Goal: Consume media (video, audio)

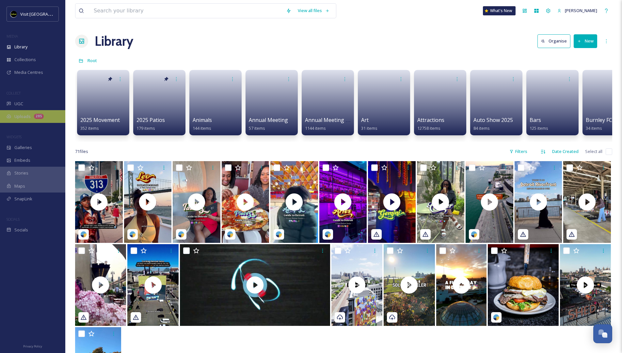
click at [36, 119] on div "Uploads 285" at bounding box center [32, 116] width 65 height 13
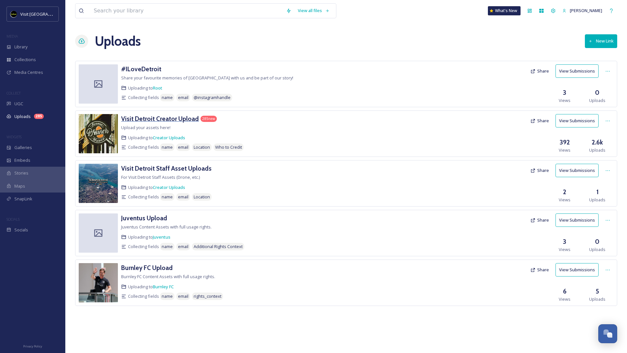
click at [173, 119] on h3 "Visit Detroit Creator Upload" at bounding box center [160, 119] width 78 height 8
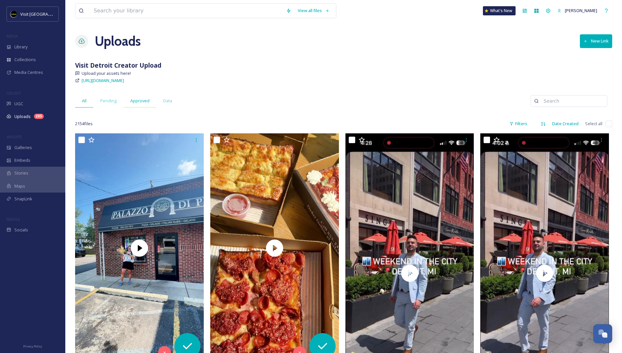
click at [141, 106] on div "Approved" at bounding box center [139, 100] width 33 height 13
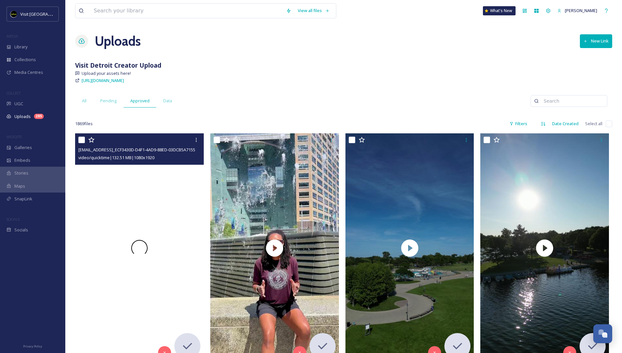
click at [169, 181] on div at bounding box center [139, 247] width 129 height 229
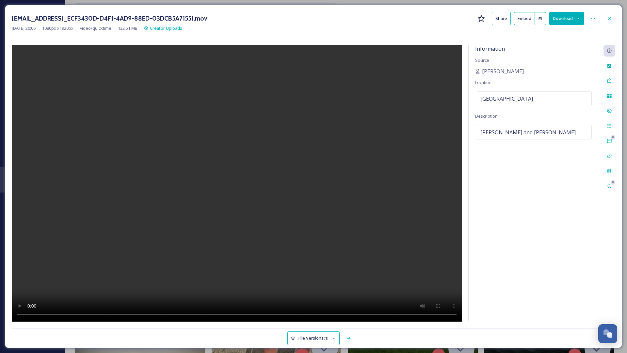
click at [235, 187] on video at bounding box center [237, 183] width 450 height 277
click at [80, 314] on video at bounding box center [237, 183] width 450 height 277
drag, startPoint x: 110, startPoint y: 314, endPoint x: 104, endPoint y: 312, distance: 7.1
click at [94, 315] on video at bounding box center [237, 183] width 450 height 277
click at [79, 314] on video at bounding box center [237, 183] width 450 height 277
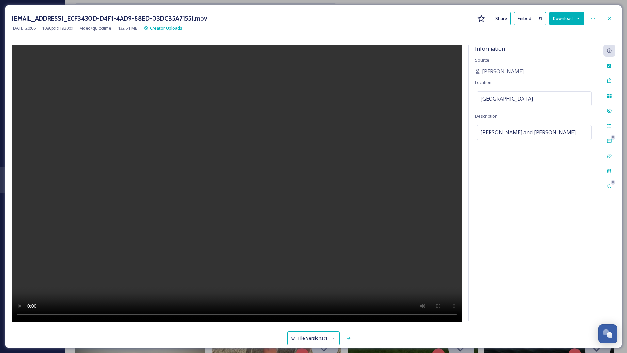
click at [79, 314] on video at bounding box center [237, 183] width 450 height 277
click at [128, 310] on video at bounding box center [237, 183] width 450 height 277
click at [113, 315] on video at bounding box center [237, 183] width 450 height 277
click at [76, 313] on video at bounding box center [237, 183] width 450 height 277
click at [79, 314] on video at bounding box center [237, 183] width 450 height 277
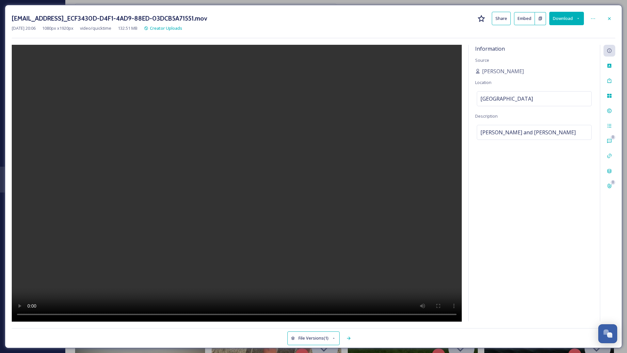
click at [79, 314] on video at bounding box center [237, 183] width 450 height 277
click at [79, 313] on video at bounding box center [237, 183] width 450 height 277
click at [78, 313] on video at bounding box center [237, 183] width 450 height 277
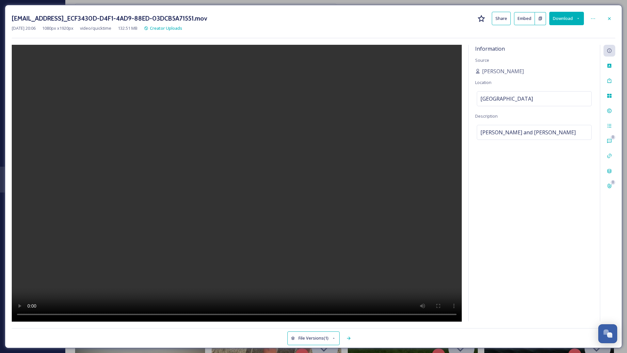
click at [80, 313] on video at bounding box center [237, 183] width 450 height 277
click at [214, 314] on video at bounding box center [237, 183] width 450 height 277
click at [179, 261] on video at bounding box center [237, 183] width 450 height 277
click at [223, 214] on video at bounding box center [237, 183] width 450 height 277
click at [80, 312] on video at bounding box center [237, 183] width 450 height 277
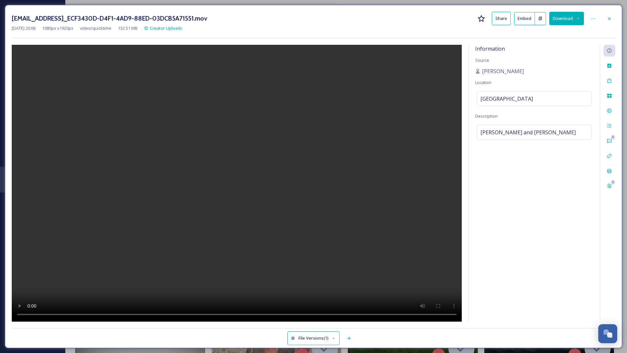
click at [244, 313] on video at bounding box center [237, 183] width 450 height 277
click at [248, 313] on video at bounding box center [237, 183] width 450 height 277
click at [271, 160] on video at bounding box center [237, 183] width 450 height 277
click at [78, 312] on video at bounding box center [237, 183] width 450 height 277
click at [307, 314] on video at bounding box center [237, 183] width 450 height 277
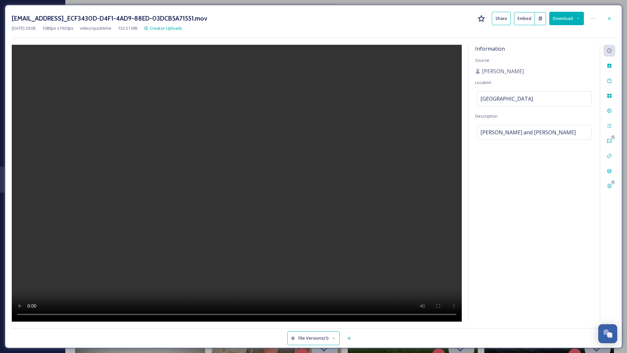
click at [190, 243] on video at bounding box center [237, 183] width 450 height 277
click at [304, 314] on video at bounding box center [237, 183] width 450 height 277
click at [274, 271] on video at bounding box center [237, 183] width 450 height 277
click at [606, 16] on div at bounding box center [610, 19] width 12 height 12
